Goal: Check status: Check status

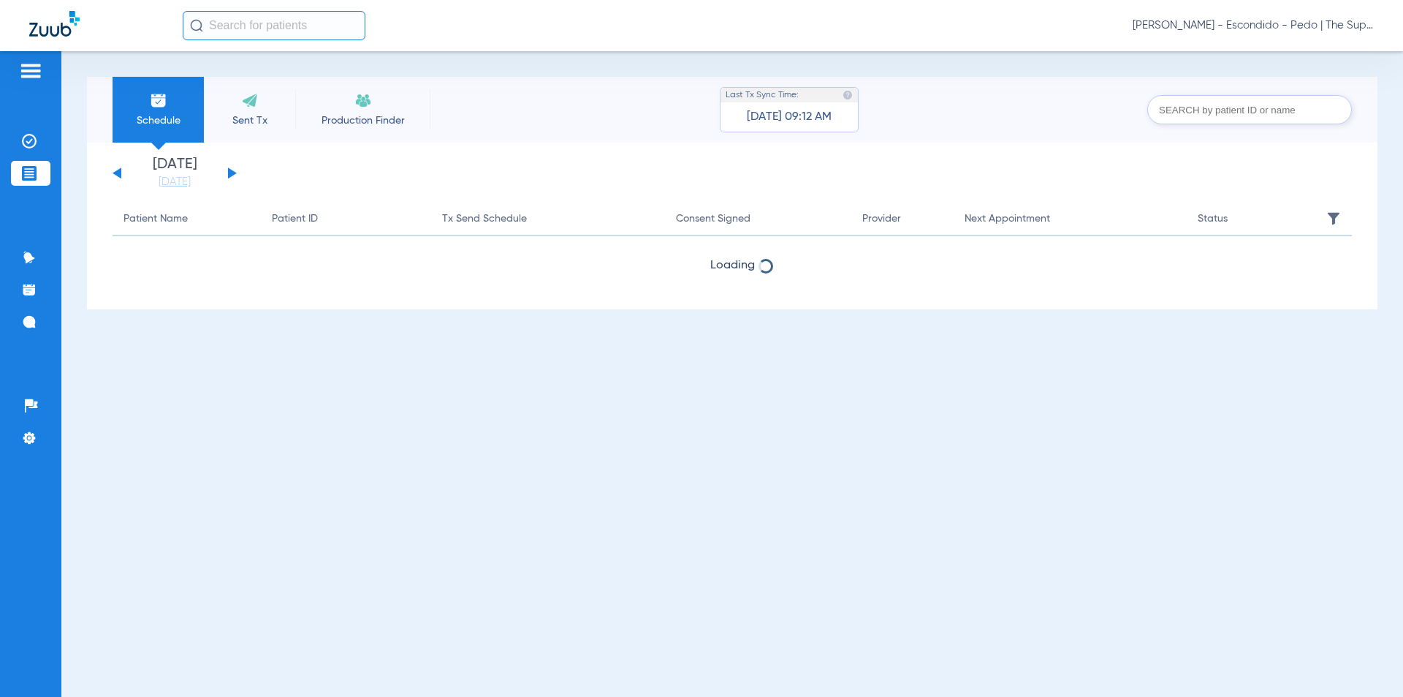
click at [227, 24] on input "text" at bounding box center [274, 25] width 183 height 29
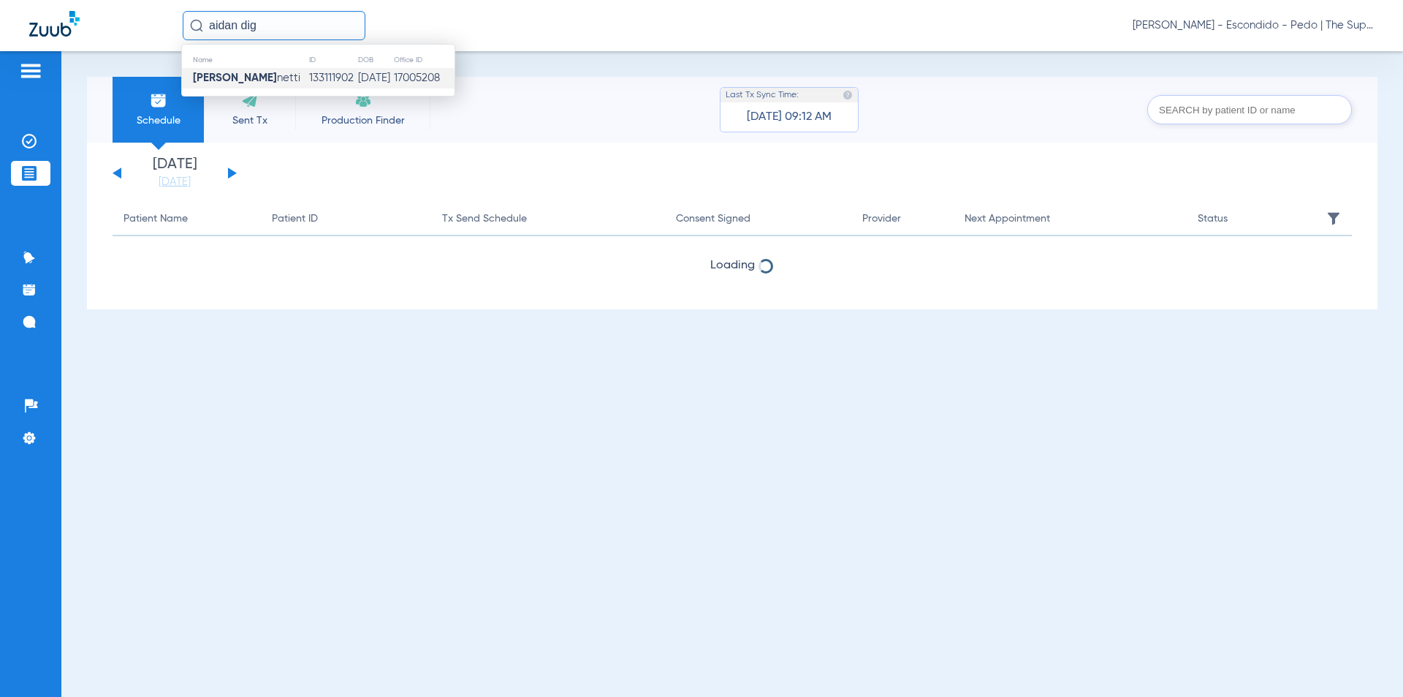
type input "aidan dig"
click at [255, 79] on span "[PERSON_NAME] netti" at bounding box center [246, 77] width 107 height 11
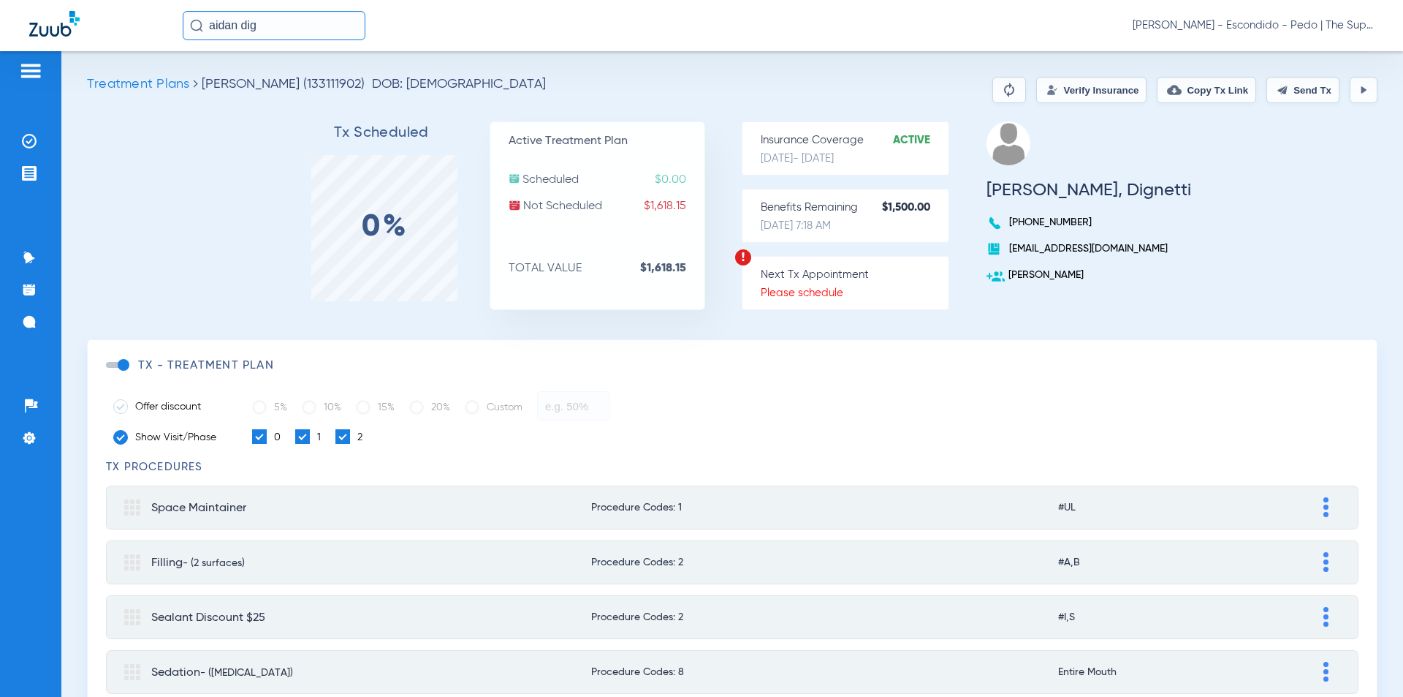
click at [1036, 96] on button "Verify Insurance" at bounding box center [1091, 90] width 110 height 26
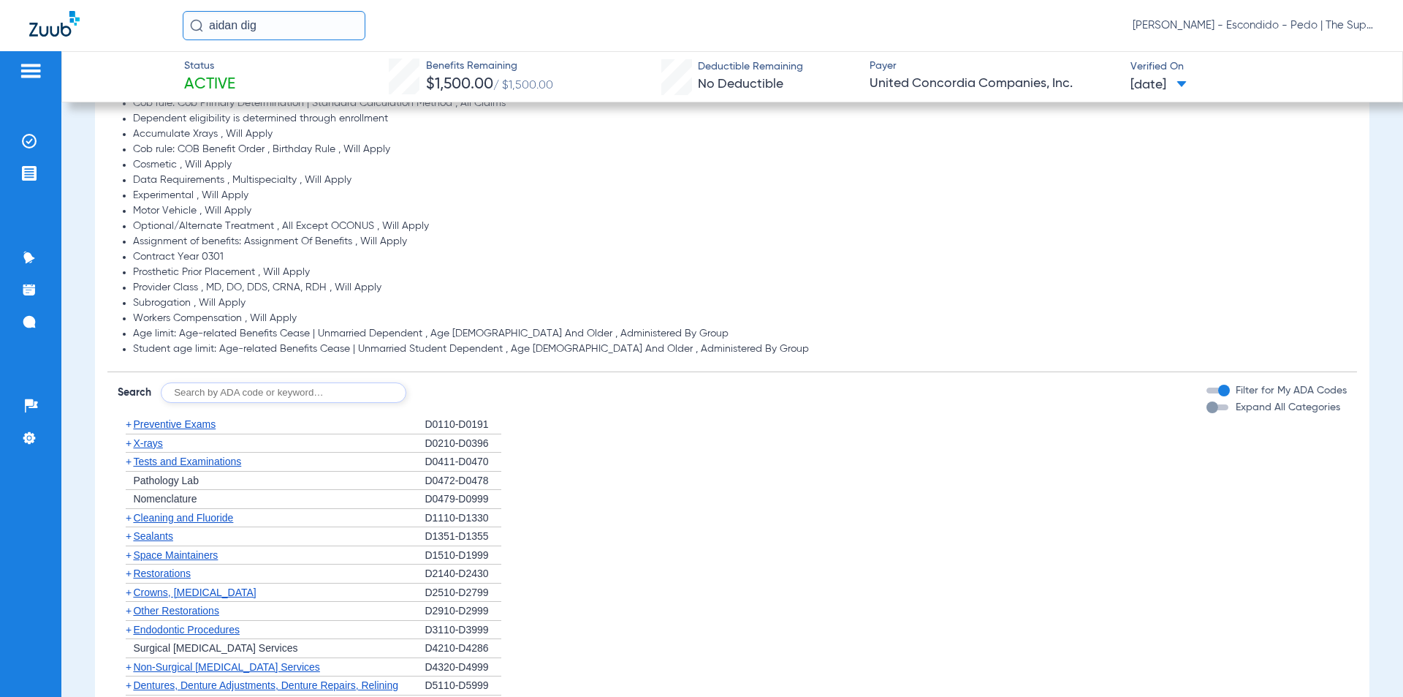
scroll to position [877, 0]
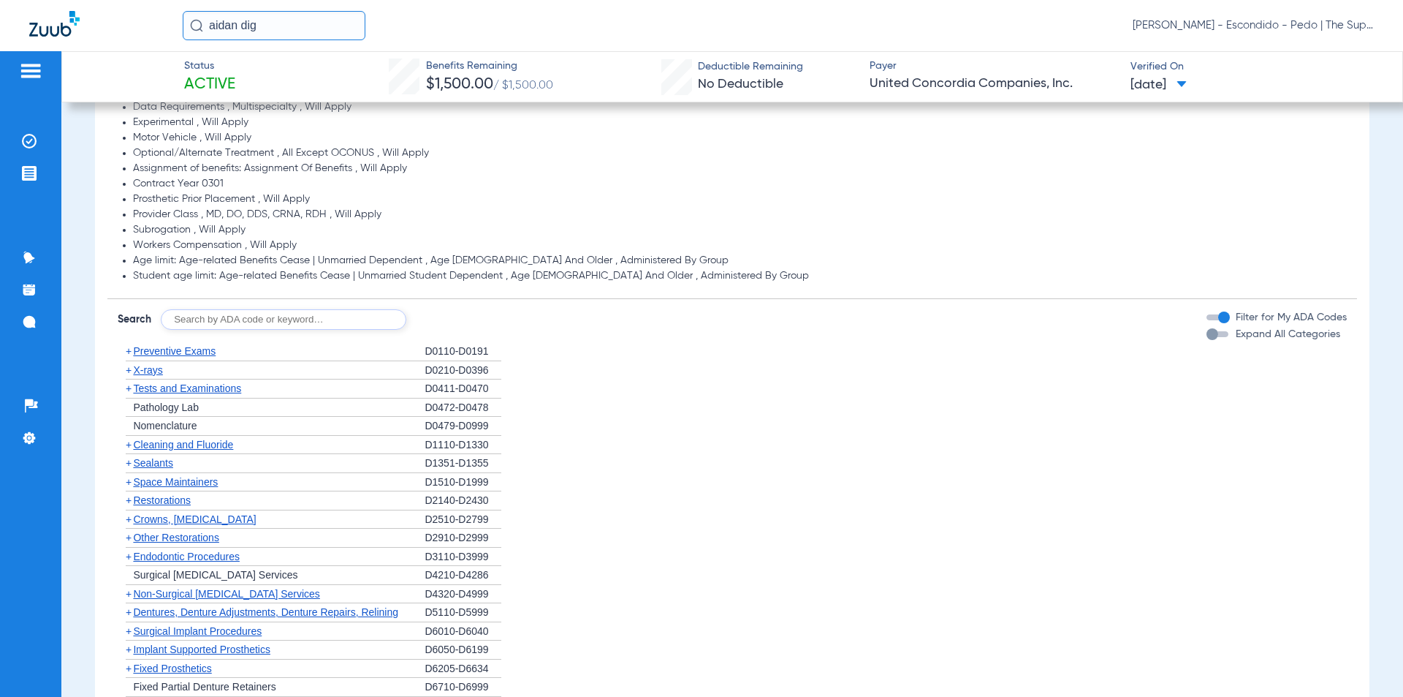
click at [212, 479] on span "Space Maintainers" at bounding box center [175, 482] width 85 height 12
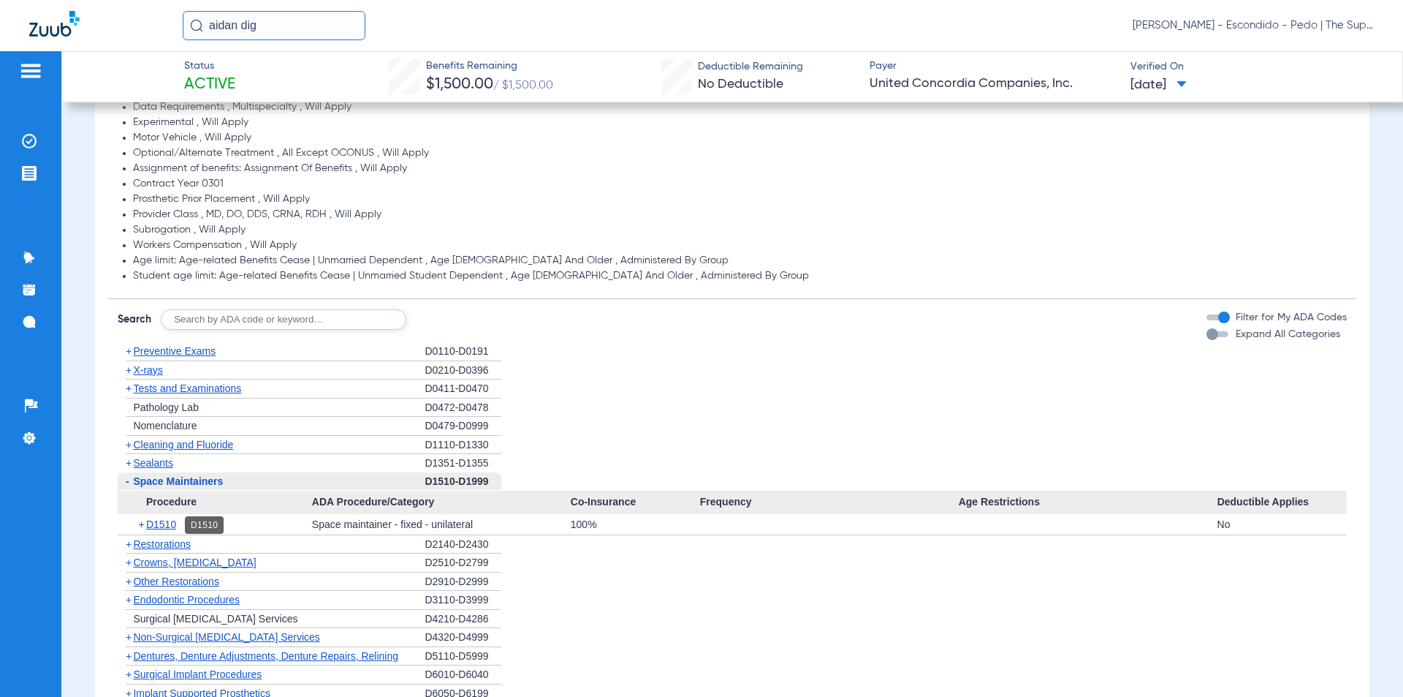
click at [166, 528] on span "D1510" at bounding box center [161, 524] width 30 height 12
